Goal: Information Seeking & Learning: Check status

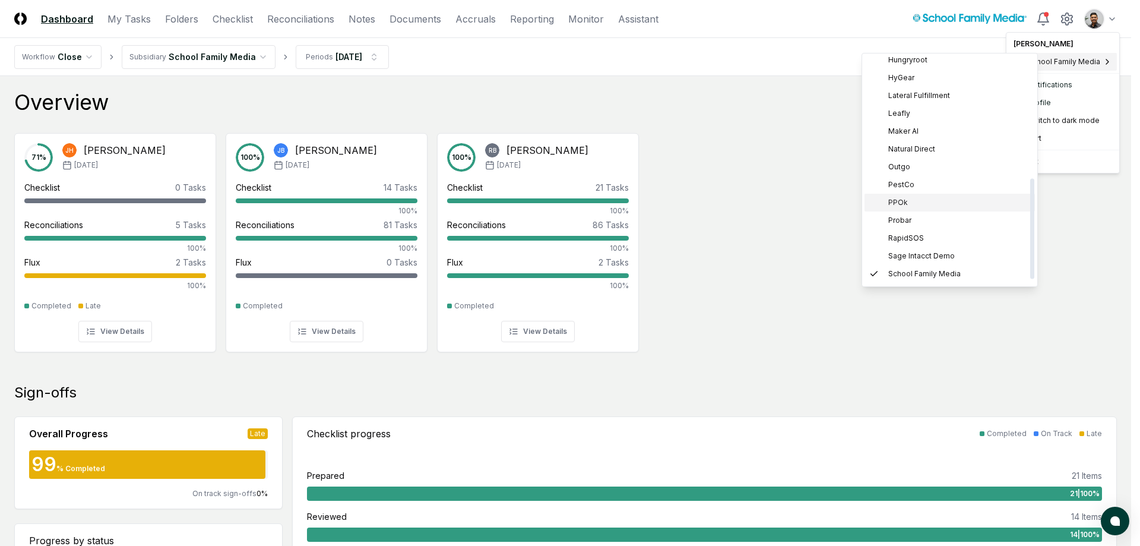
scroll to position [199, 0]
click at [922, 196] on div "PPOk" at bounding box center [949, 204] width 170 height 18
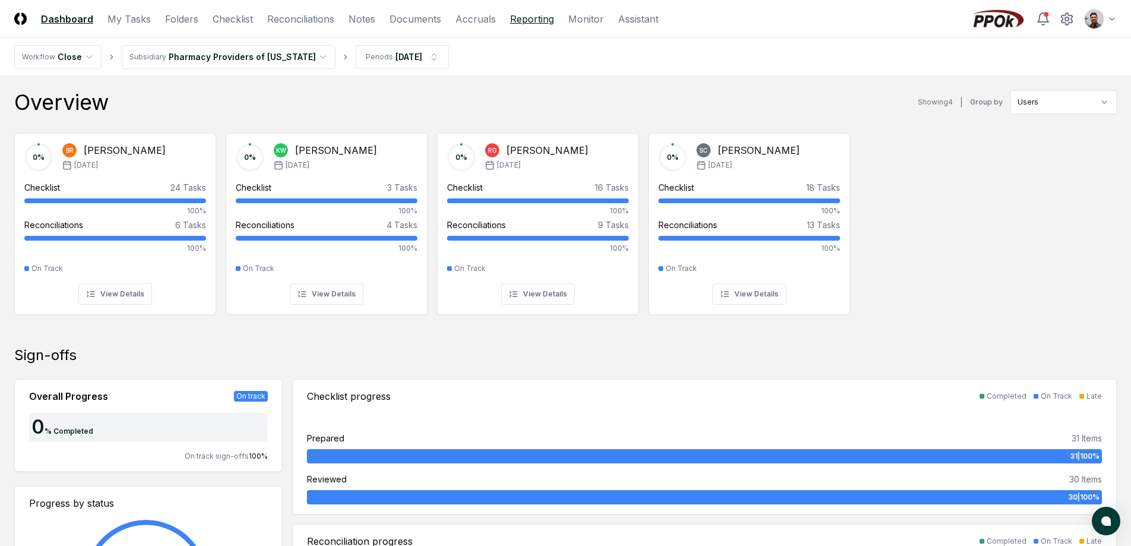
click at [543, 23] on link "Reporting" at bounding box center [532, 19] width 44 height 14
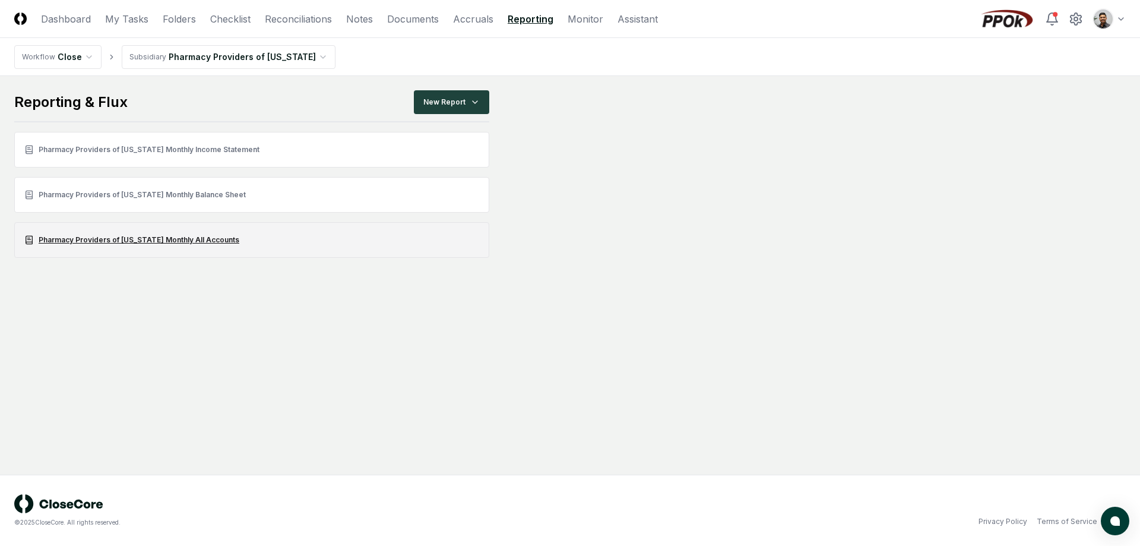
click at [157, 242] on link "Pharmacy Providers of Oklahoma Monthly All Accounts" at bounding box center [251, 240] width 475 height 36
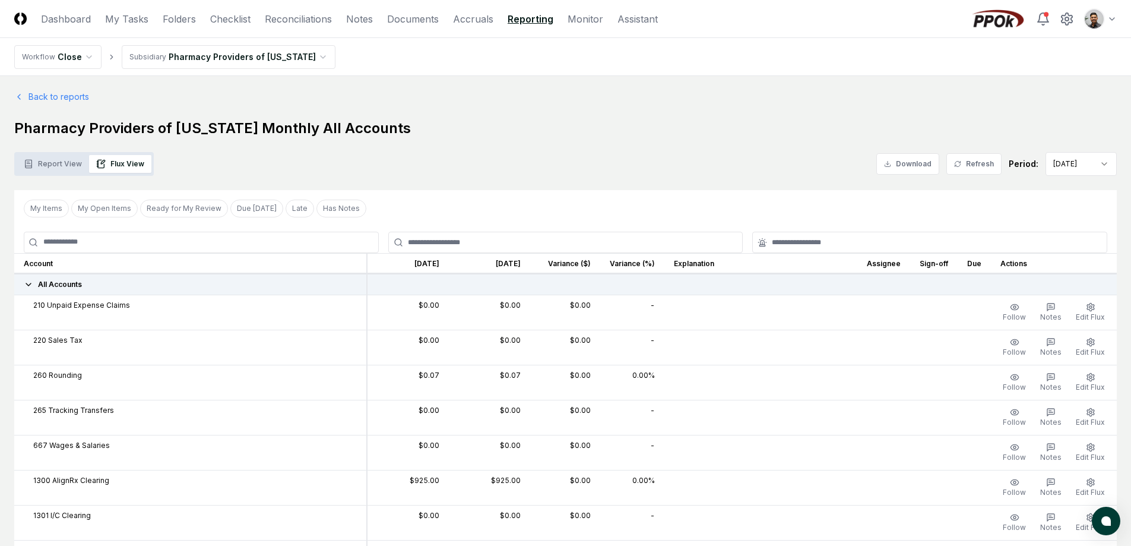
click at [58, 164] on button "Report View" at bounding box center [53, 164] width 72 height 18
click at [128, 169] on button "Flux View" at bounding box center [120, 164] width 62 height 18
click at [115, 170] on button "Flux View" at bounding box center [120, 164] width 62 height 18
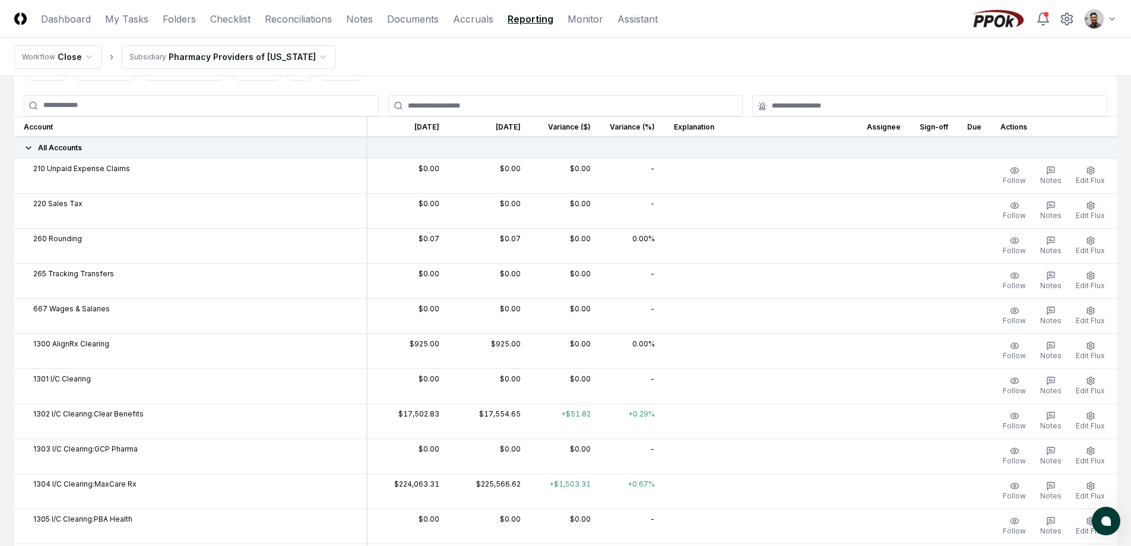
scroll to position [205, 0]
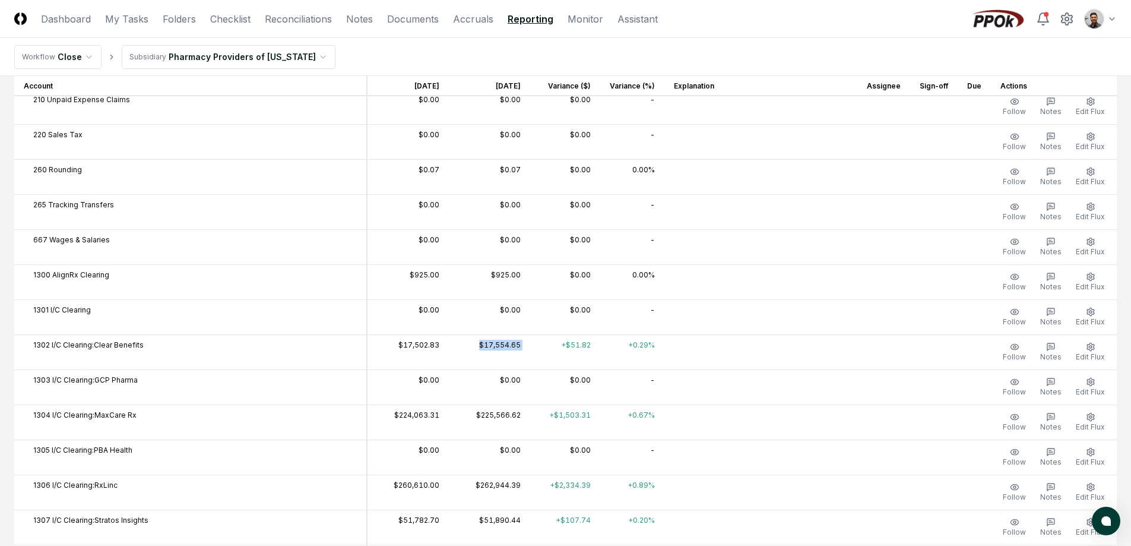
drag, startPoint x: 421, startPoint y: 340, endPoint x: 487, endPoint y: 347, distance: 66.3
click at [487, 347] on tr "1302 I/C Clearing:Clear Benefits $17,502.83 $17,554.65 +$51.82 +0.29% Follow No…" at bounding box center [565, 351] width 1102 height 35
click at [530, 347] on td "+$51.82" at bounding box center [565, 351] width 70 height 35
drag, startPoint x: 484, startPoint y: 345, endPoint x: 436, endPoint y: 344, distance: 48.1
click at [436, 344] on tr "1302 I/C Clearing:Clear Benefits $17,502.83 $17,554.65 +$51.82 +0.29% Follow No…" at bounding box center [565, 351] width 1102 height 35
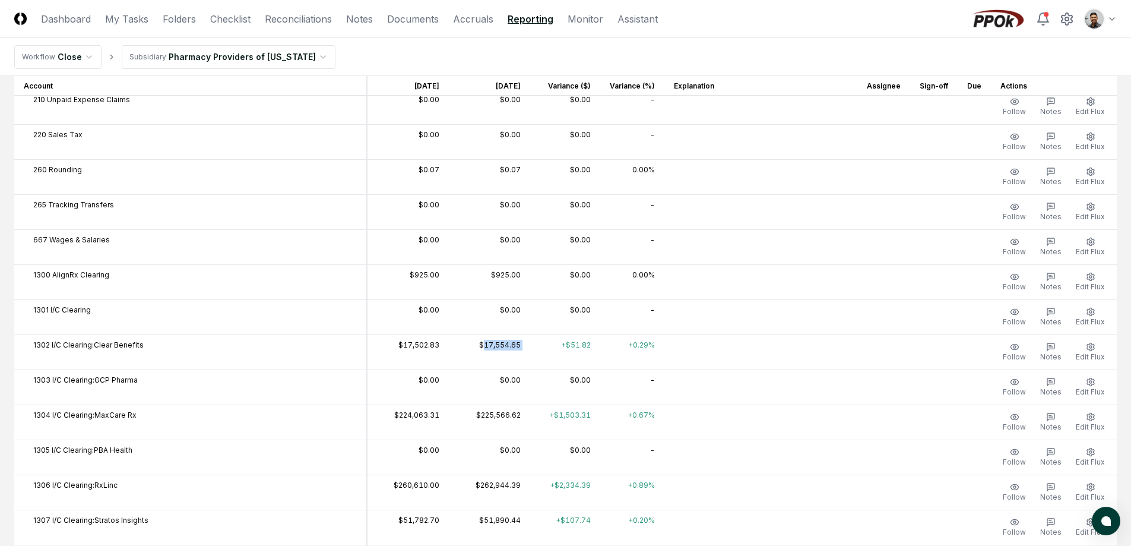
click at [449, 344] on td "$17,554.65" at bounding box center [489, 351] width 81 height 35
drag, startPoint x: 434, startPoint y: 344, endPoint x: 487, endPoint y: 345, distance: 52.8
click at [487, 345] on tr "1302 I/C Clearing:Clear Benefits $17,502.83 $17,554.65 +$51.82 +0.29% Follow No…" at bounding box center [565, 351] width 1102 height 35
click at [530, 345] on td "+$51.82" at bounding box center [565, 351] width 70 height 35
drag, startPoint x: 452, startPoint y: 344, endPoint x: 426, endPoint y: 343, distance: 26.8
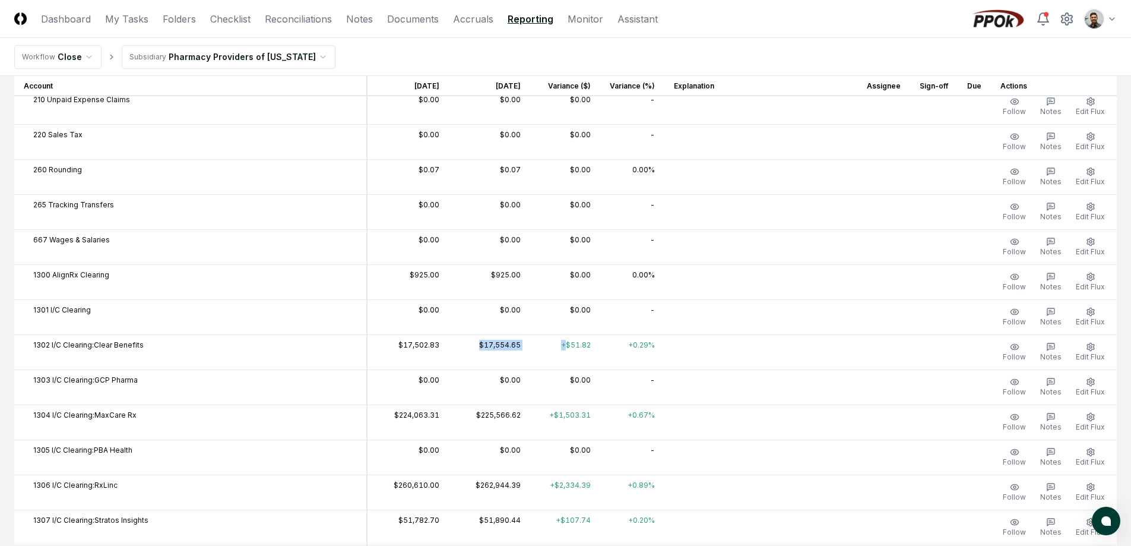
click at [426, 343] on tr "1302 I/C Clearing:Clear Benefits $17,502.83 $17,554.65 +$51.82 +0.29% Follow No…" at bounding box center [565, 351] width 1102 height 35
click at [449, 343] on td "$17,554.65" at bounding box center [489, 351] width 81 height 35
drag, startPoint x: 402, startPoint y: 341, endPoint x: 484, endPoint y: 345, distance: 81.4
click at [484, 345] on tr "1302 I/C Clearing:Clear Benefits $17,502.83 $17,554.65 +$51.82 +0.29% Follow No…" at bounding box center [565, 351] width 1102 height 35
click at [530, 345] on td "+$51.82" at bounding box center [565, 351] width 70 height 35
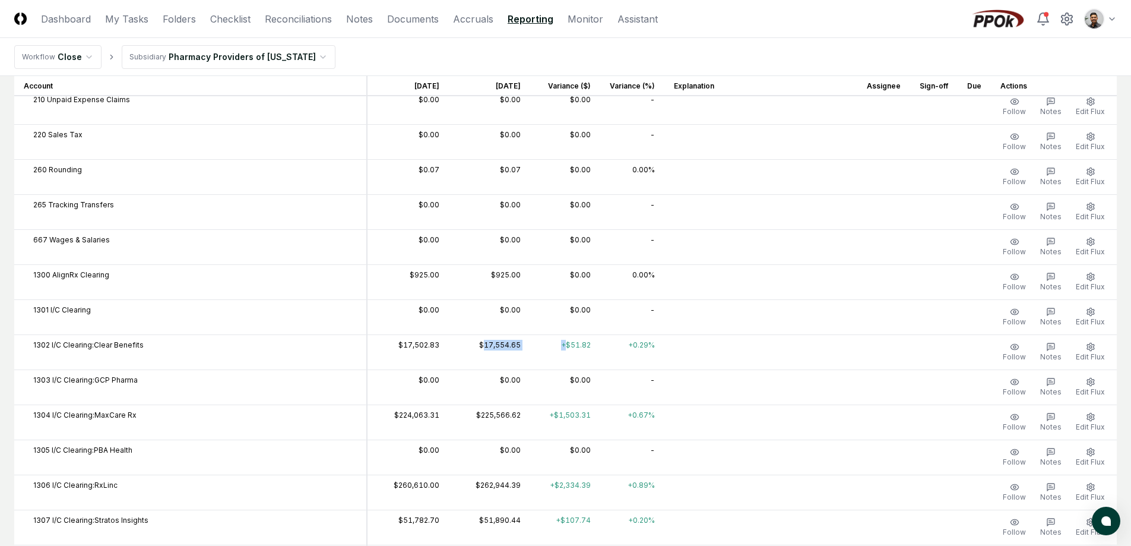
drag, startPoint x: 484, startPoint y: 345, endPoint x: 386, endPoint y: 344, distance: 97.4
click at [386, 344] on tr "1302 I/C Clearing:Clear Benefits $17,502.83 $17,554.65 +$51.82 +0.29% Follow No…" at bounding box center [565, 351] width 1102 height 35
click at [386, 344] on td "$17,502.83" at bounding box center [408, 351] width 82 height 35
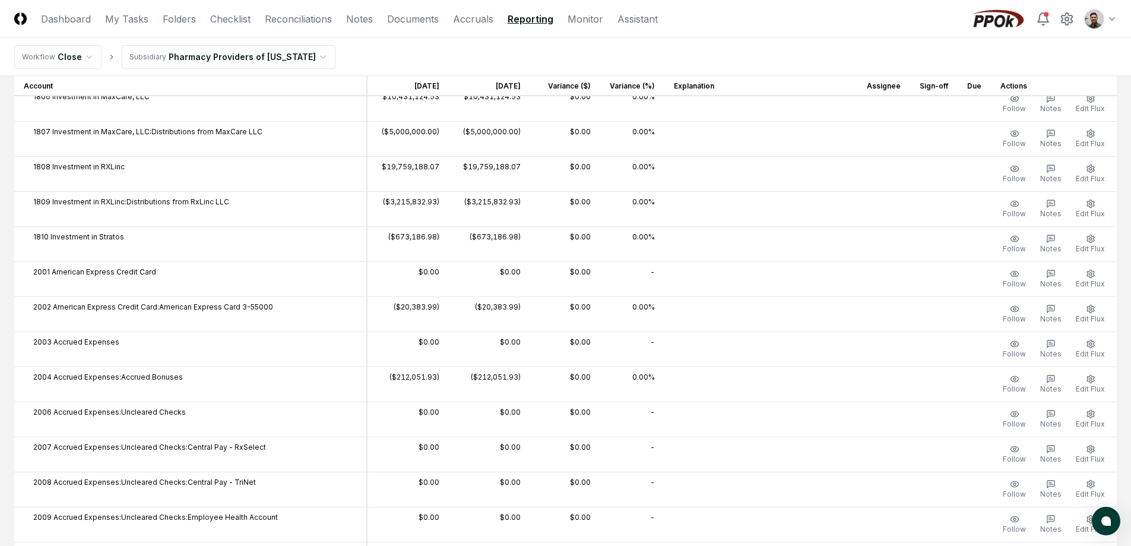
scroll to position [0, 0]
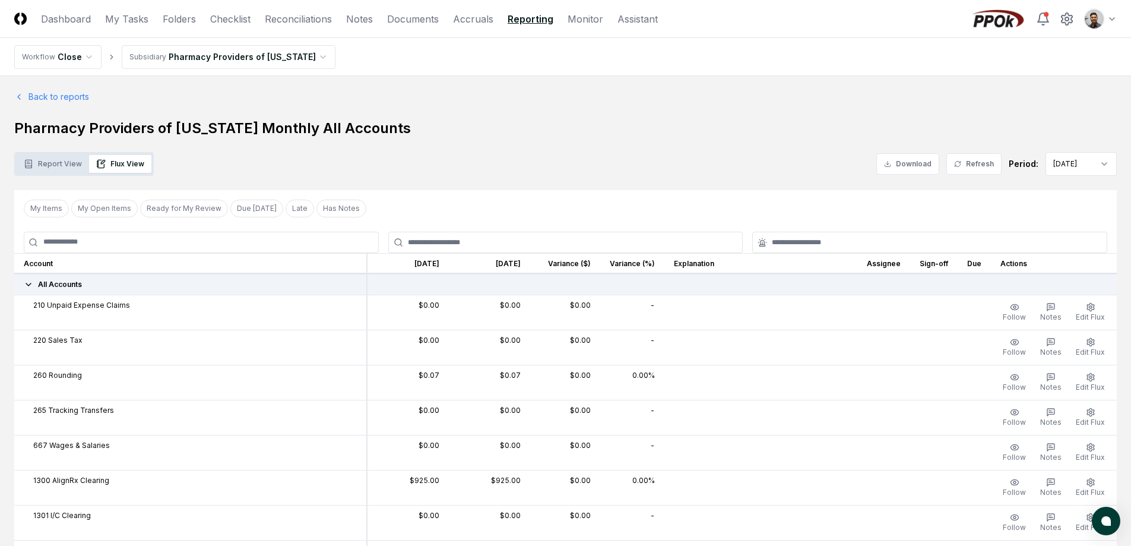
click at [64, 164] on button "Report View" at bounding box center [53, 164] width 72 height 18
click at [64, 169] on button "Report View" at bounding box center [53, 164] width 72 height 18
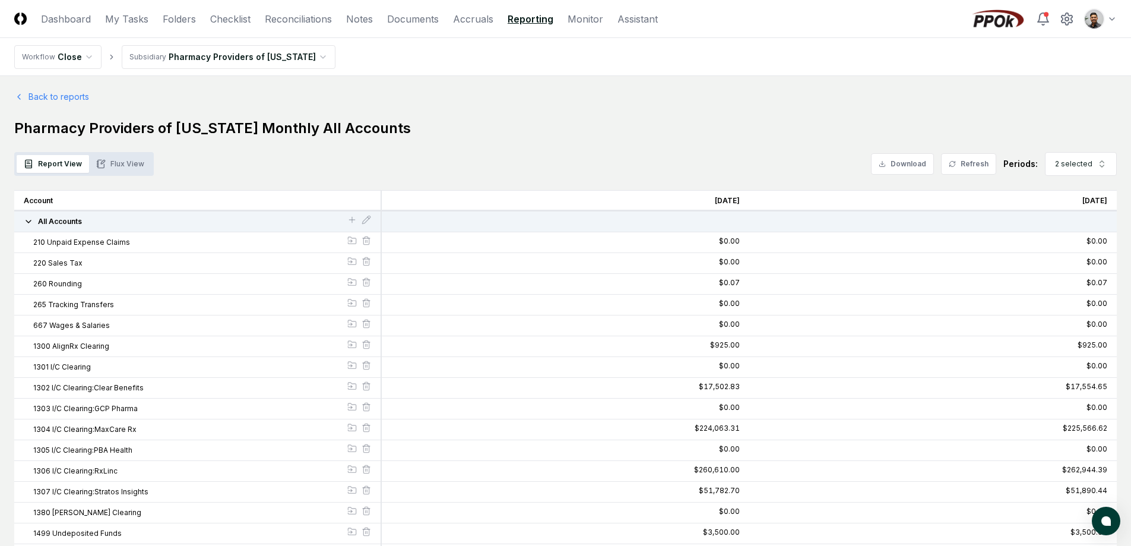
click at [123, 157] on button "Flux View" at bounding box center [120, 164] width 62 height 18
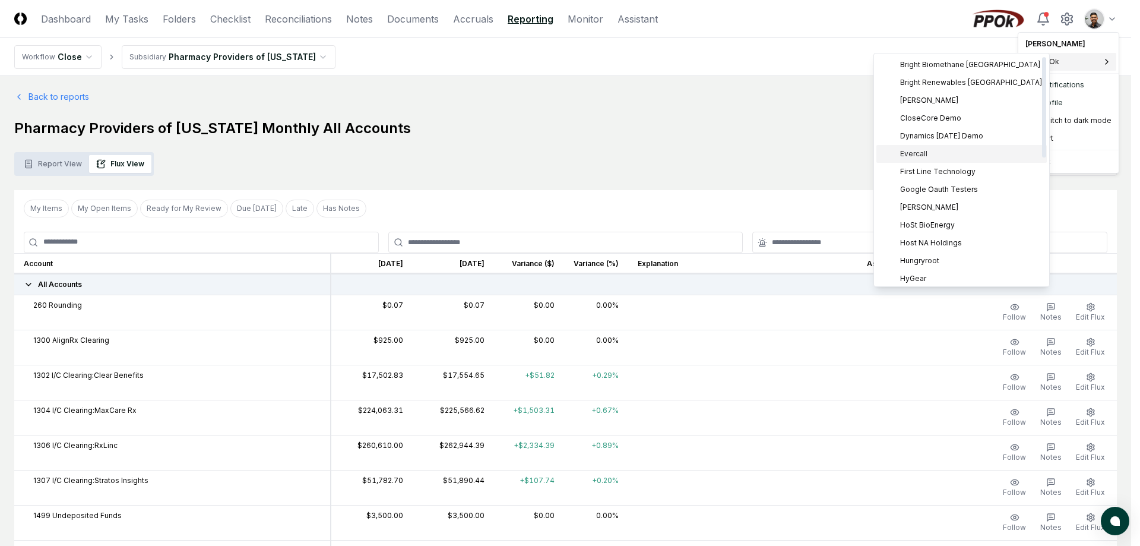
scroll to position [288, 0]
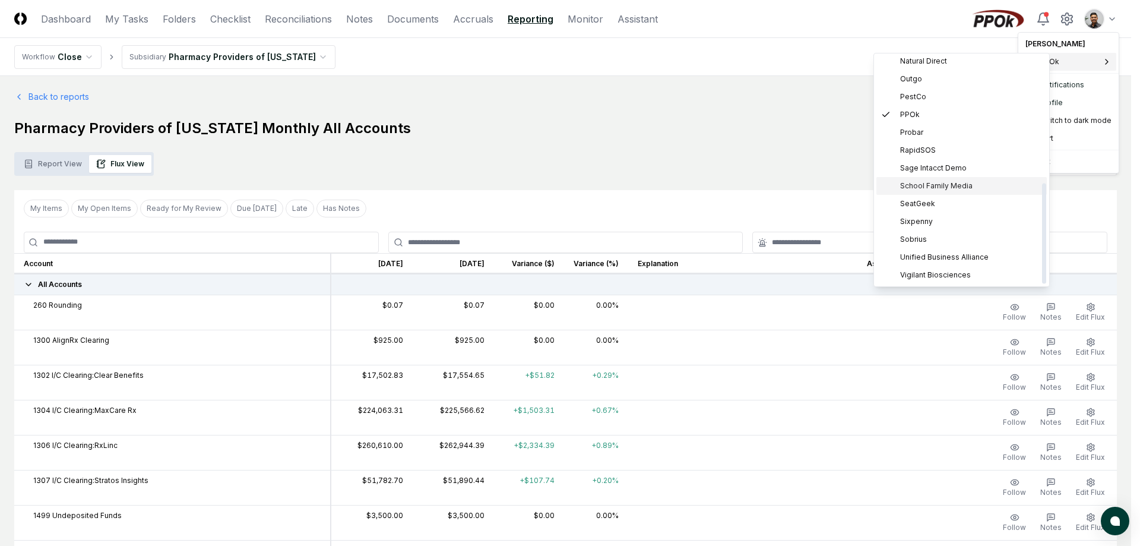
click at [960, 190] on span "School Family Media" at bounding box center [936, 185] width 72 height 11
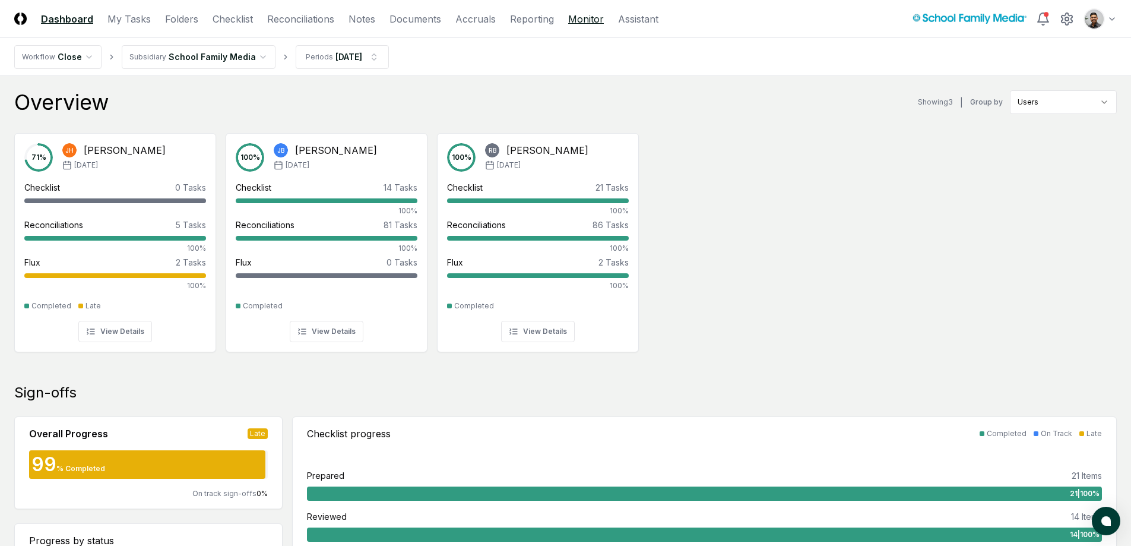
click at [575, 23] on link "Monitor" at bounding box center [586, 19] width 36 height 14
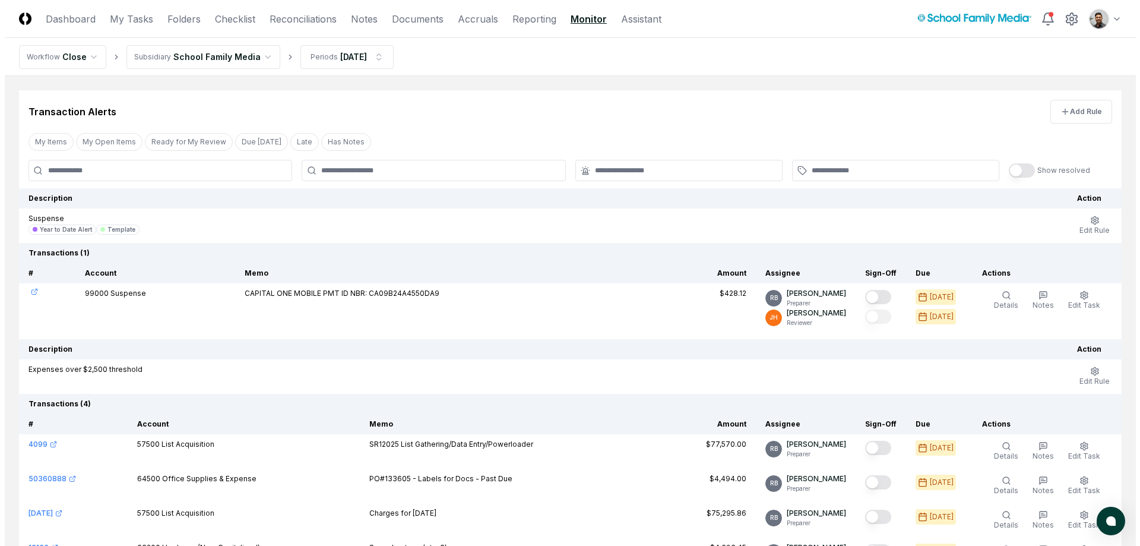
scroll to position [2, 0]
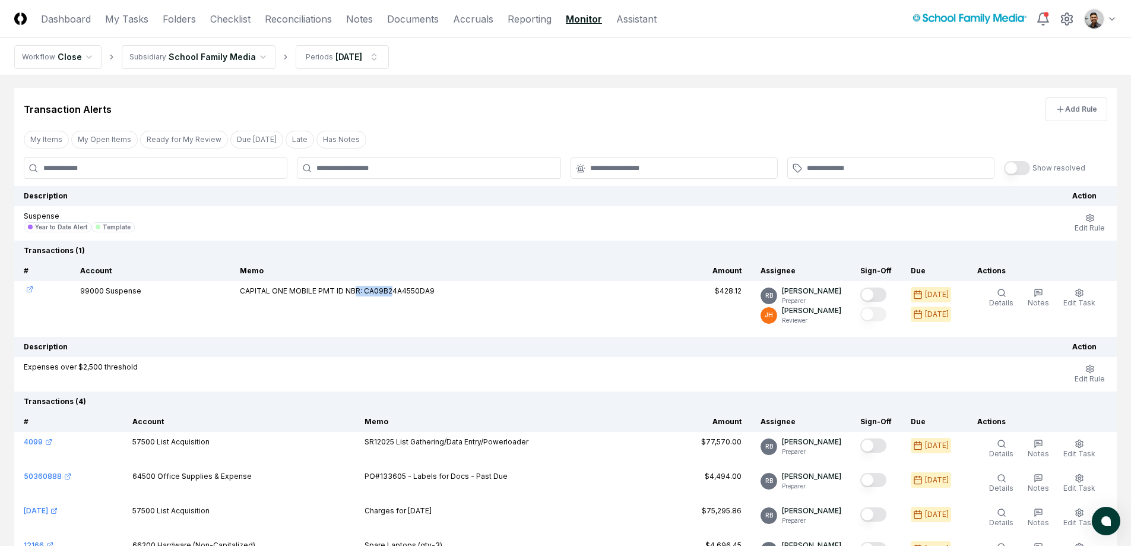
drag, startPoint x: 392, startPoint y: 293, endPoint x: 355, endPoint y: 293, distance: 36.8
click at [355, 293] on td "CAPITAL ONE MOBILE PMT ID NBR: CA09B24A4550DA9" at bounding box center [442, 305] width 425 height 49
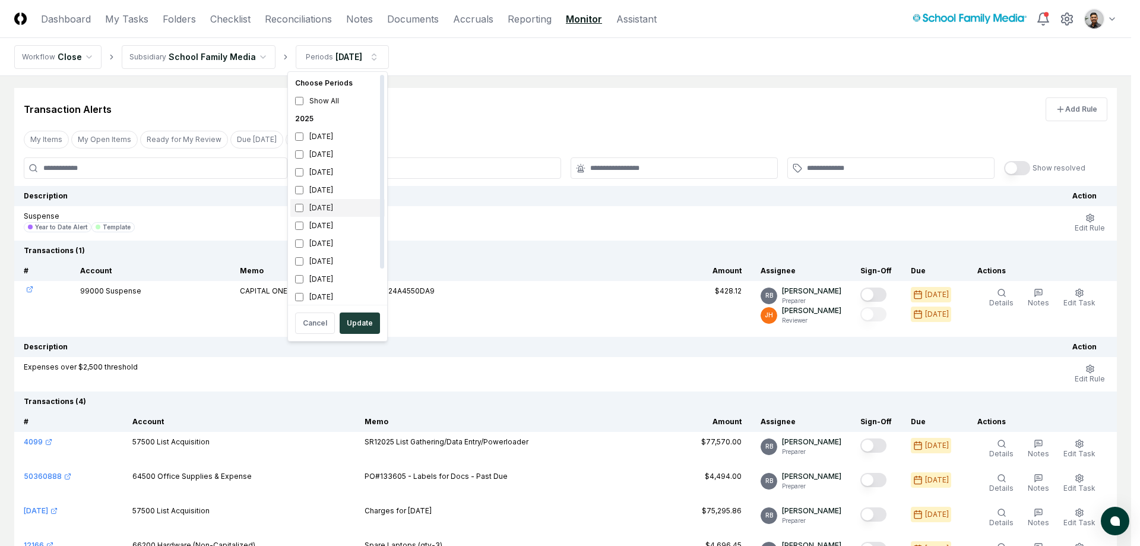
click at [343, 201] on div "August 2025" at bounding box center [337, 208] width 94 height 18
click at [360, 318] on button "Update" at bounding box center [360, 322] width 40 height 21
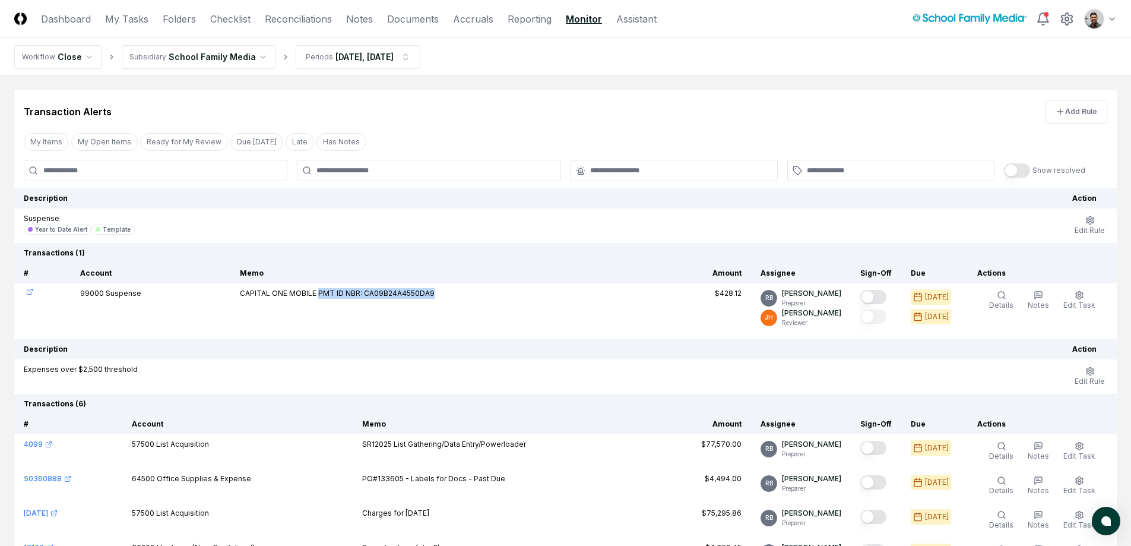
drag, startPoint x: 318, startPoint y: 292, endPoint x: 422, endPoint y: 302, distance: 104.9
click at [422, 302] on td "CAPITAL ONE MOBILE PMT ID NBR: CA09B24A4550DA9" at bounding box center [442, 307] width 425 height 49
click at [1011, 296] on button "Details" at bounding box center [1001, 300] width 29 height 25
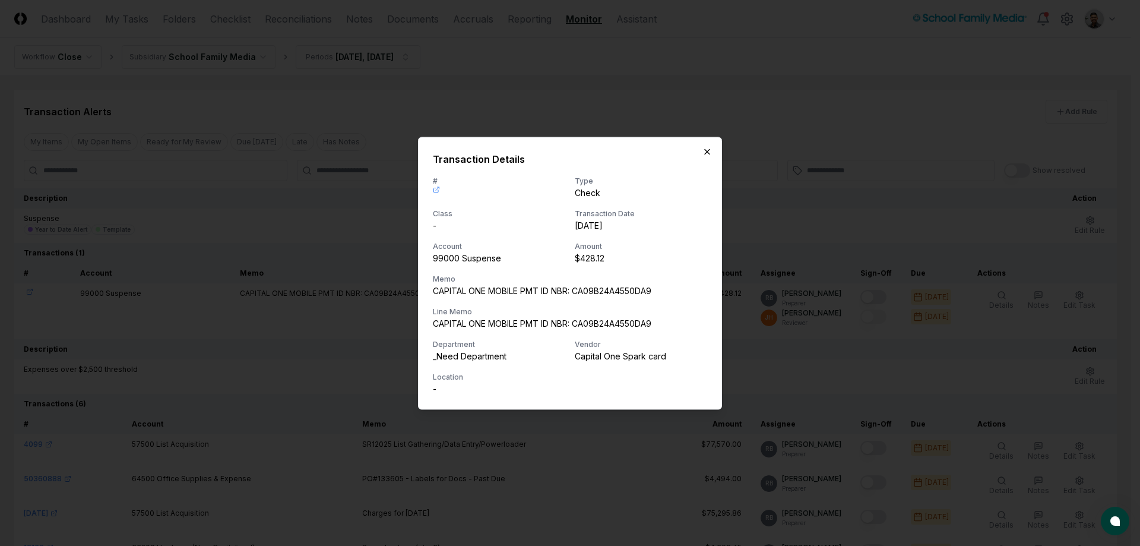
click at [709, 154] on icon "button" at bounding box center [706, 151] width 9 height 9
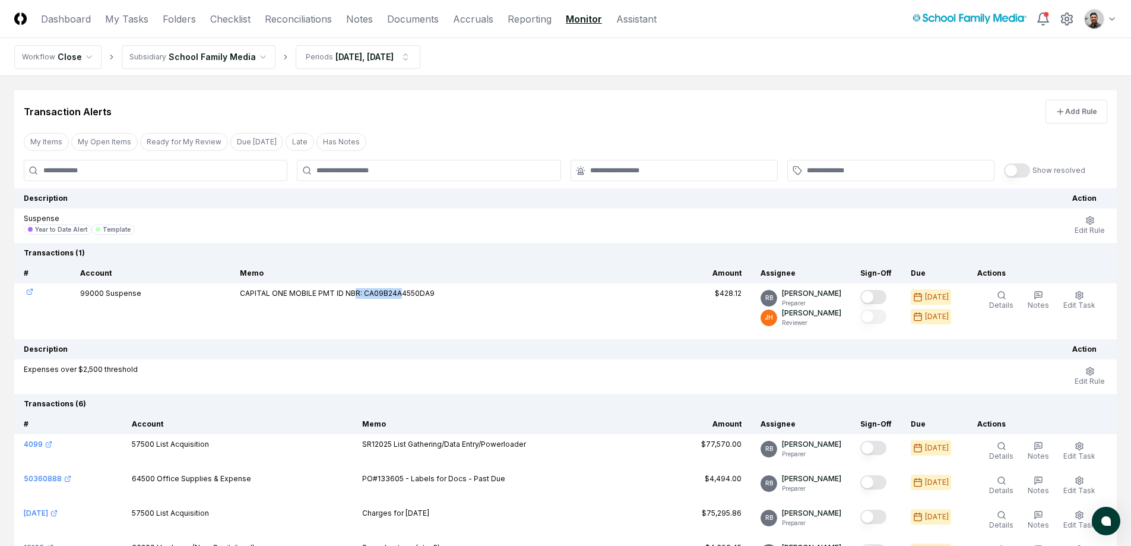
drag, startPoint x: 399, startPoint y: 292, endPoint x: 357, endPoint y: 291, distance: 42.8
click at [357, 291] on td "CAPITAL ONE MOBILE PMT ID NBR: CA09B24A4550DA9" at bounding box center [442, 307] width 425 height 49
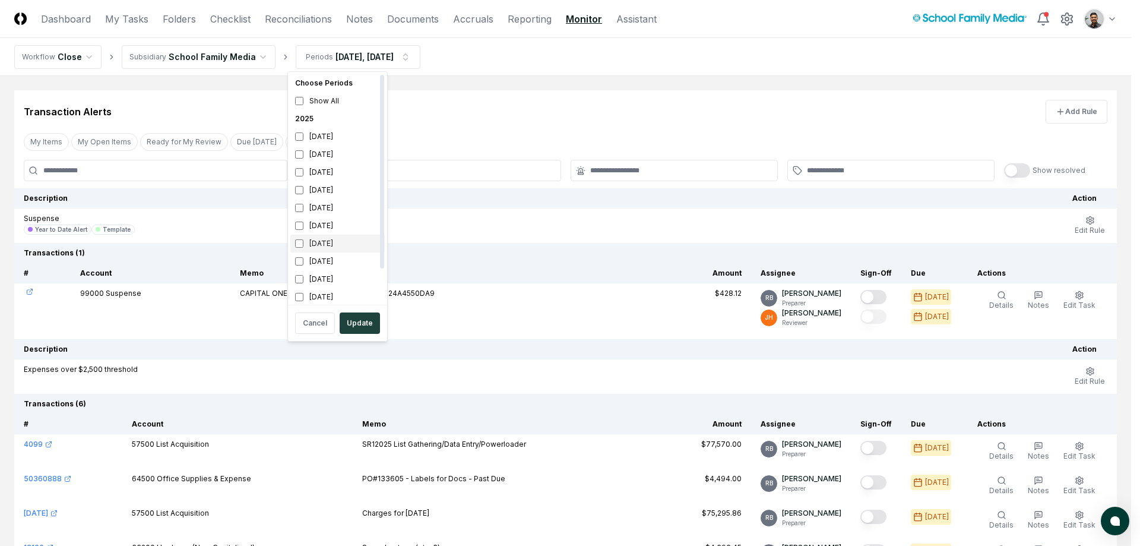
click at [336, 250] on div "[DATE]" at bounding box center [337, 243] width 94 height 18
click at [370, 325] on button "Update" at bounding box center [360, 322] width 40 height 21
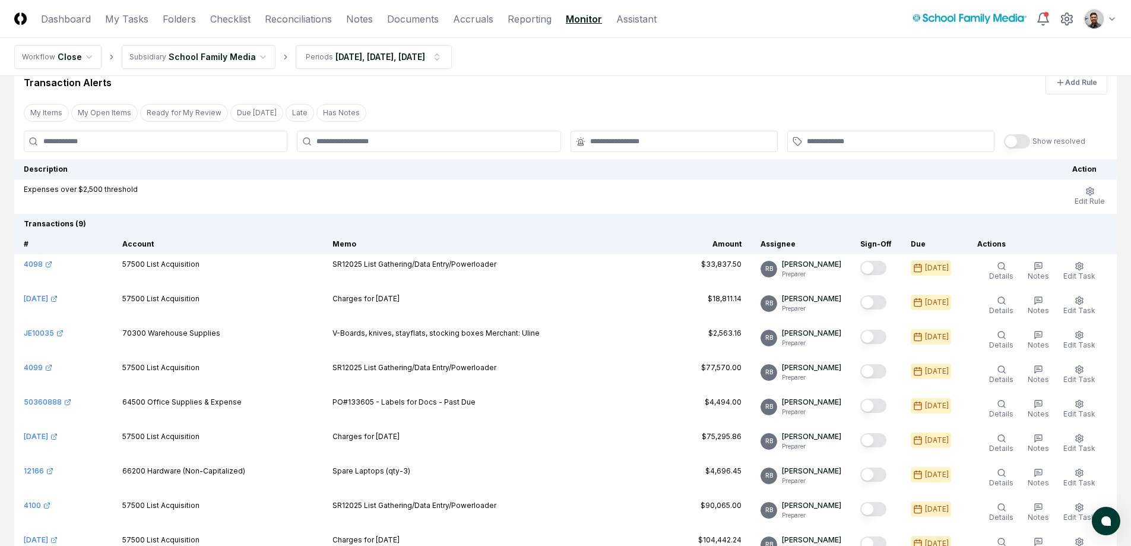
scroll to position [56, 0]
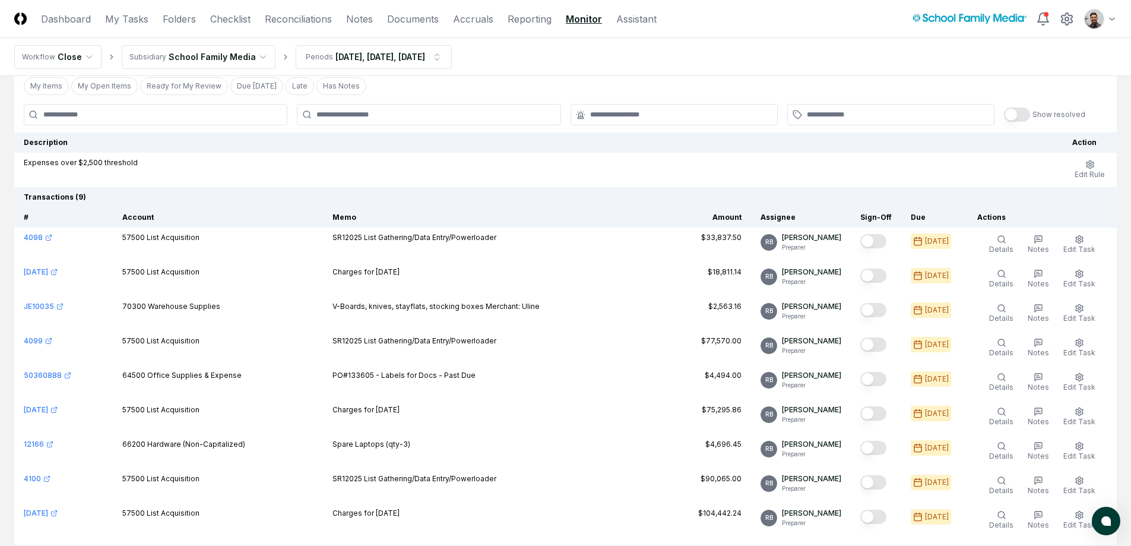
click at [467, 167] on div "Expenses over $2,500 threshold" at bounding box center [538, 162] width 1029 height 11
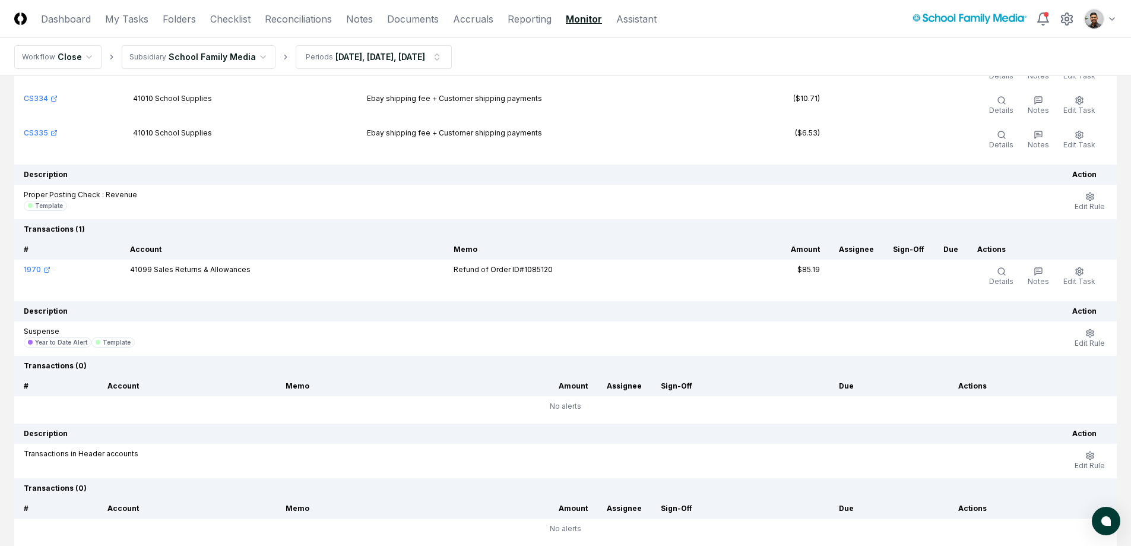
scroll to position [47319, 0]
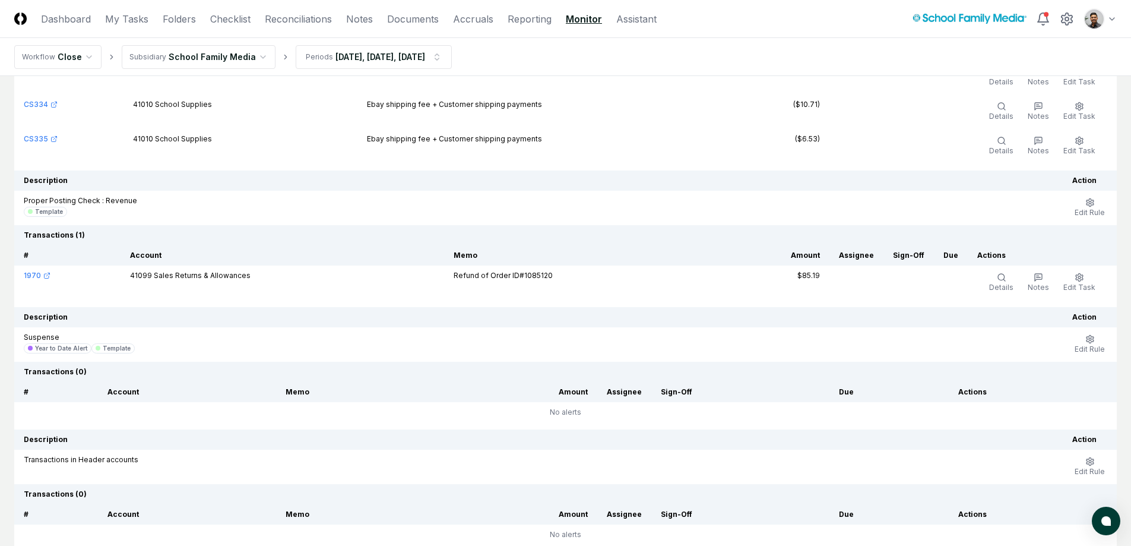
click at [199, 362] on th "Transactions ( 0 )" at bounding box center [565, 372] width 1102 height 20
drag, startPoint x: 234, startPoint y: 385, endPoint x: 315, endPoint y: 394, distance: 80.6
click at [315, 394] on thead "Transactions ( 0 ) # Account Memo Amount Assignee Sign-Off Due Actions" at bounding box center [565, 382] width 1102 height 40
click at [315, 394] on th "Memo" at bounding box center [351, 392] width 151 height 20
drag, startPoint x: 317, startPoint y: 394, endPoint x: 277, endPoint y: 389, distance: 40.0
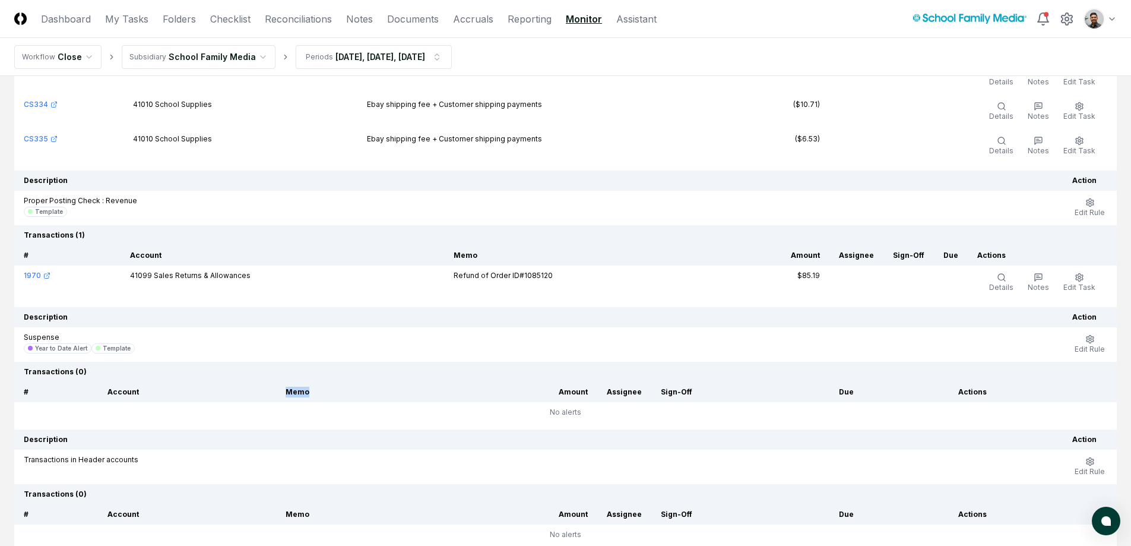
click at [268, 391] on tr "# Account Memo Amount Assignee Sign-Off Due Actions" at bounding box center [565, 392] width 1102 height 20
click at [268, 391] on th "Account" at bounding box center [187, 392] width 178 height 20
drag, startPoint x: 277, startPoint y: 389, endPoint x: 332, endPoint y: 395, distance: 54.9
click at [340, 398] on tr "# Account Memo Amount Assignee Sign-Off Due Actions" at bounding box center [565, 392] width 1102 height 20
click at [340, 398] on th "Memo" at bounding box center [351, 392] width 151 height 20
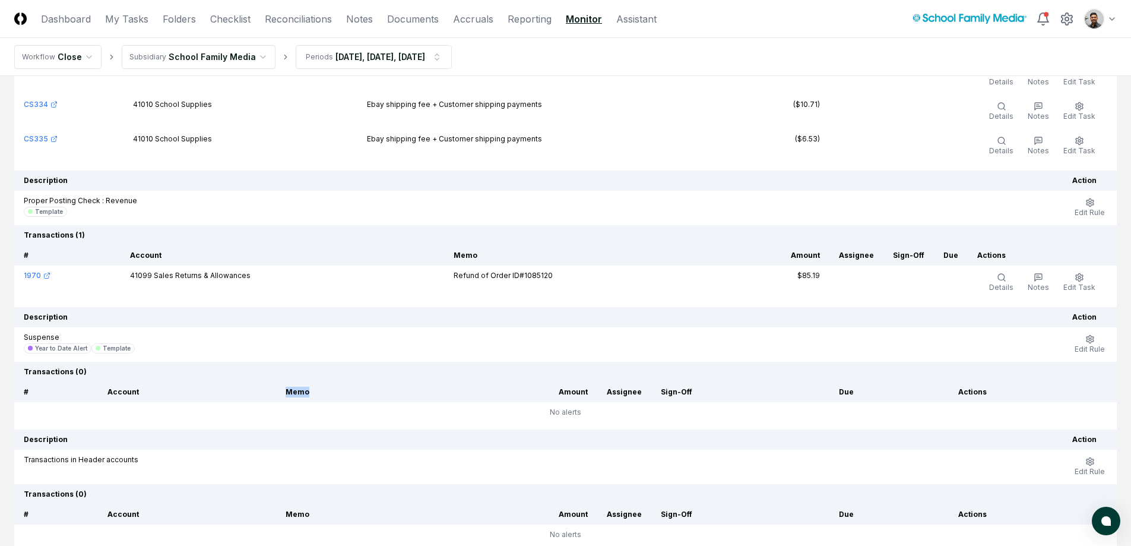
click at [332, 395] on th "Memo" at bounding box center [351, 392] width 151 height 20
click at [252, 389] on tr "# Account Memo Amount Assignee Sign-Off Due Actions" at bounding box center [565, 392] width 1102 height 20
click at [252, 389] on th "Account" at bounding box center [187, 392] width 178 height 20
drag, startPoint x: 226, startPoint y: 391, endPoint x: 103, endPoint y: 386, distance: 122.4
click at [103, 386] on th "Account" at bounding box center [187, 392] width 178 height 20
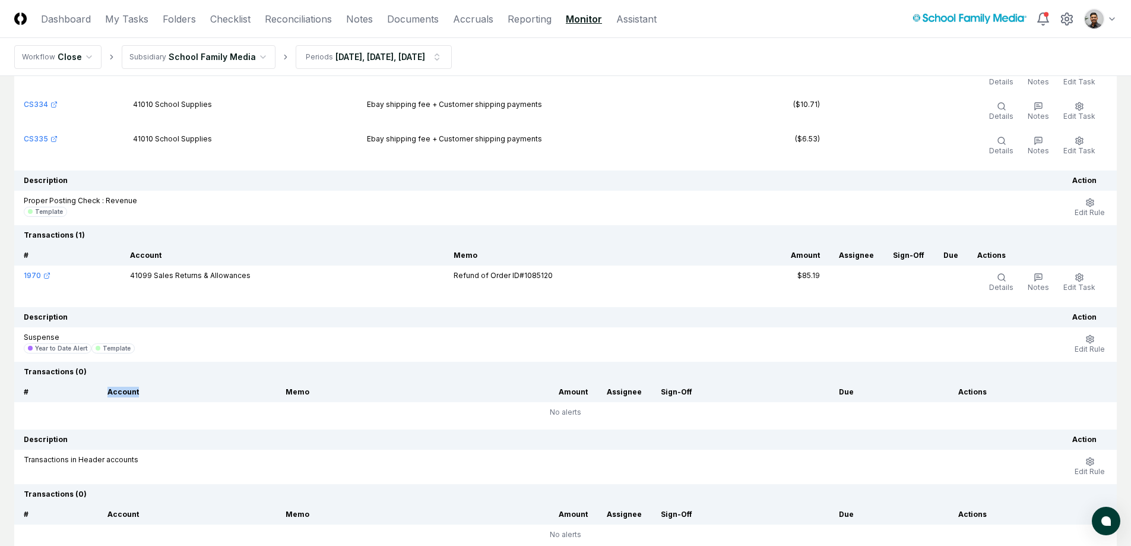
click at [103, 386] on th "Account" at bounding box center [187, 392] width 178 height 20
drag, startPoint x: 103, startPoint y: 386, endPoint x: 162, endPoint y: 392, distance: 59.1
click at [162, 392] on th "Account" at bounding box center [187, 392] width 178 height 20
drag, startPoint x: 162, startPoint y: 392, endPoint x: 97, endPoint y: 389, distance: 64.7
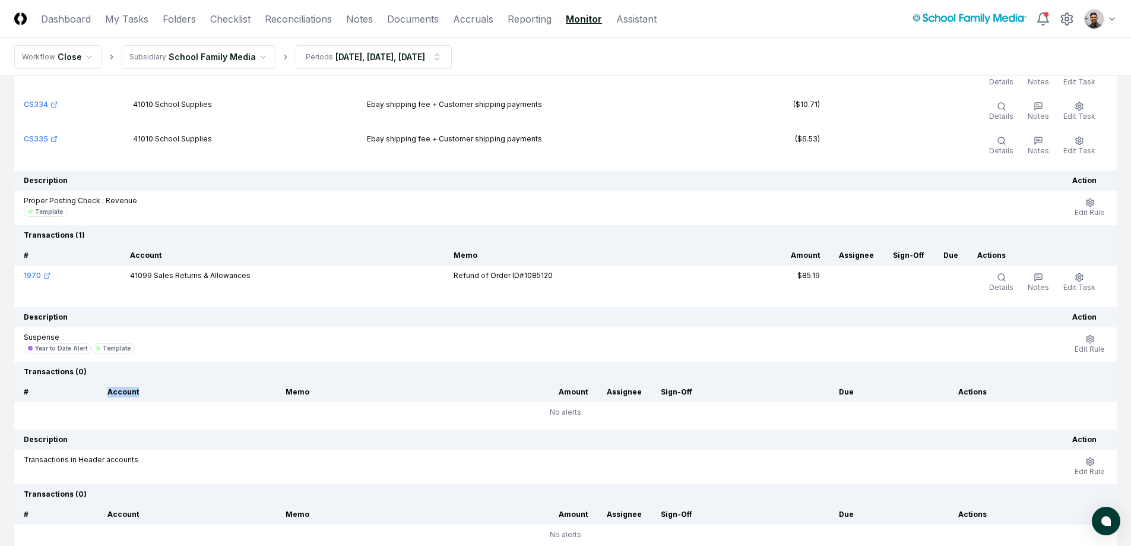
click at [97, 389] on tr "# Account Memo Amount Assignee Sign-Off Due Actions" at bounding box center [565, 392] width 1102 height 20
click at [97, 389] on th "#" at bounding box center [56, 392] width 84 height 20
click at [121, 392] on th "Account" at bounding box center [187, 392] width 178 height 20
click at [121, 395] on th "Account" at bounding box center [187, 392] width 178 height 20
